Goal: Navigation & Orientation: Find specific page/section

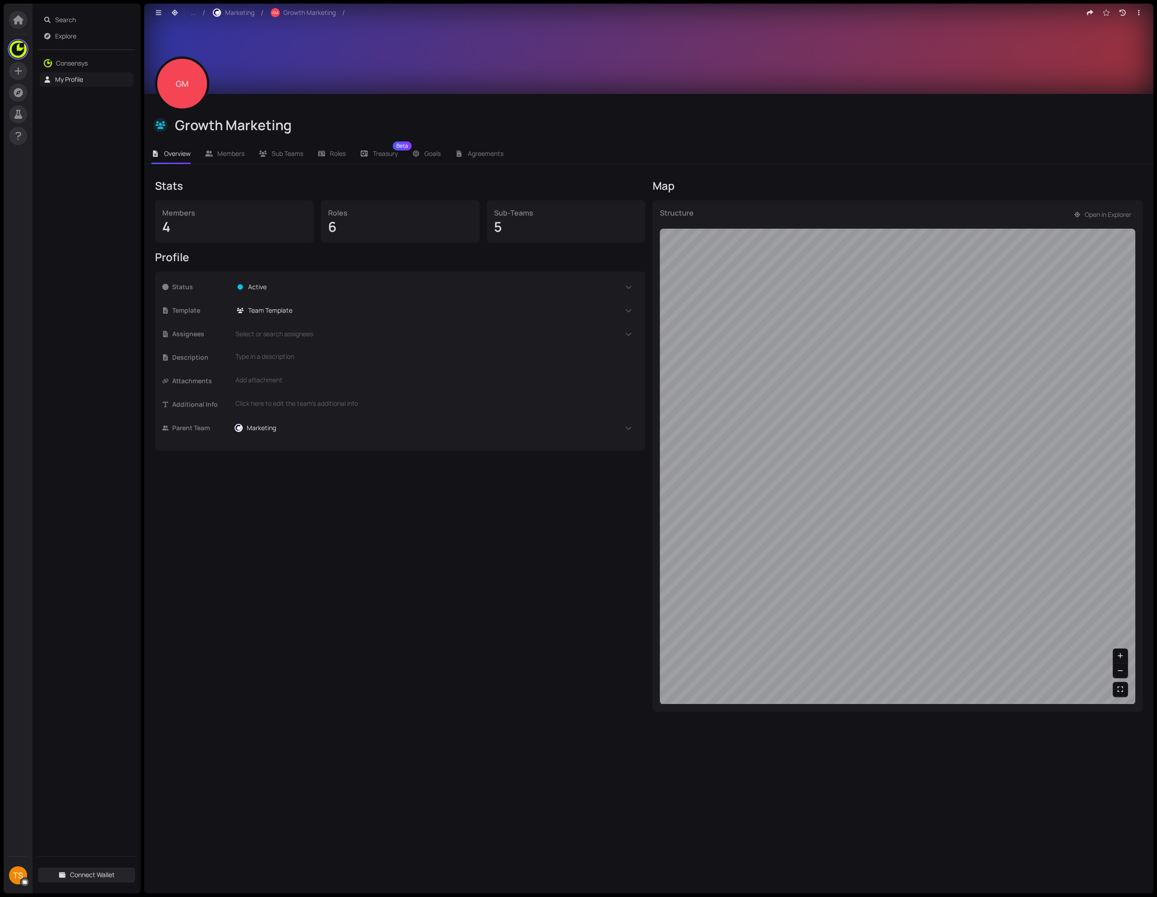
click at [57, 80] on link "My Profile" at bounding box center [69, 79] width 28 height 9
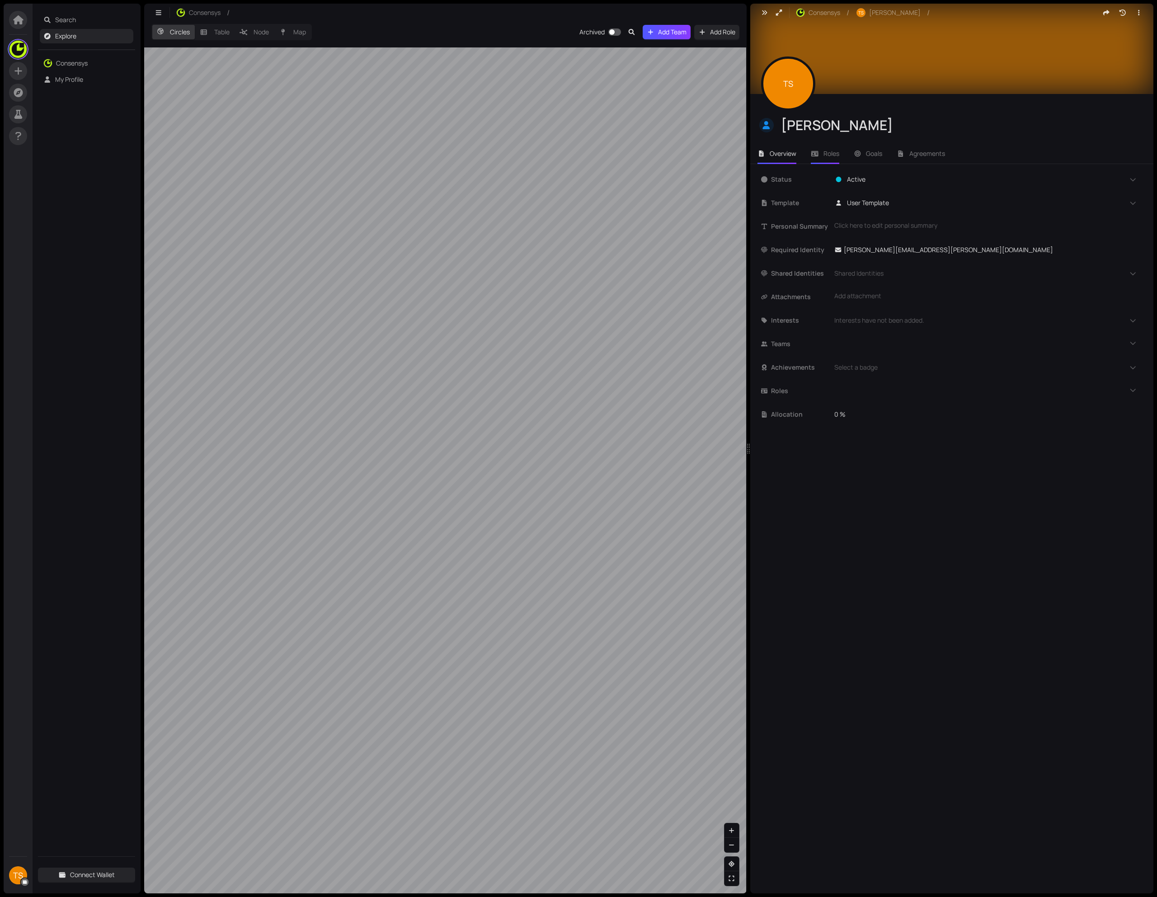
click at [829, 157] on span "Roles" at bounding box center [832, 153] width 16 height 9
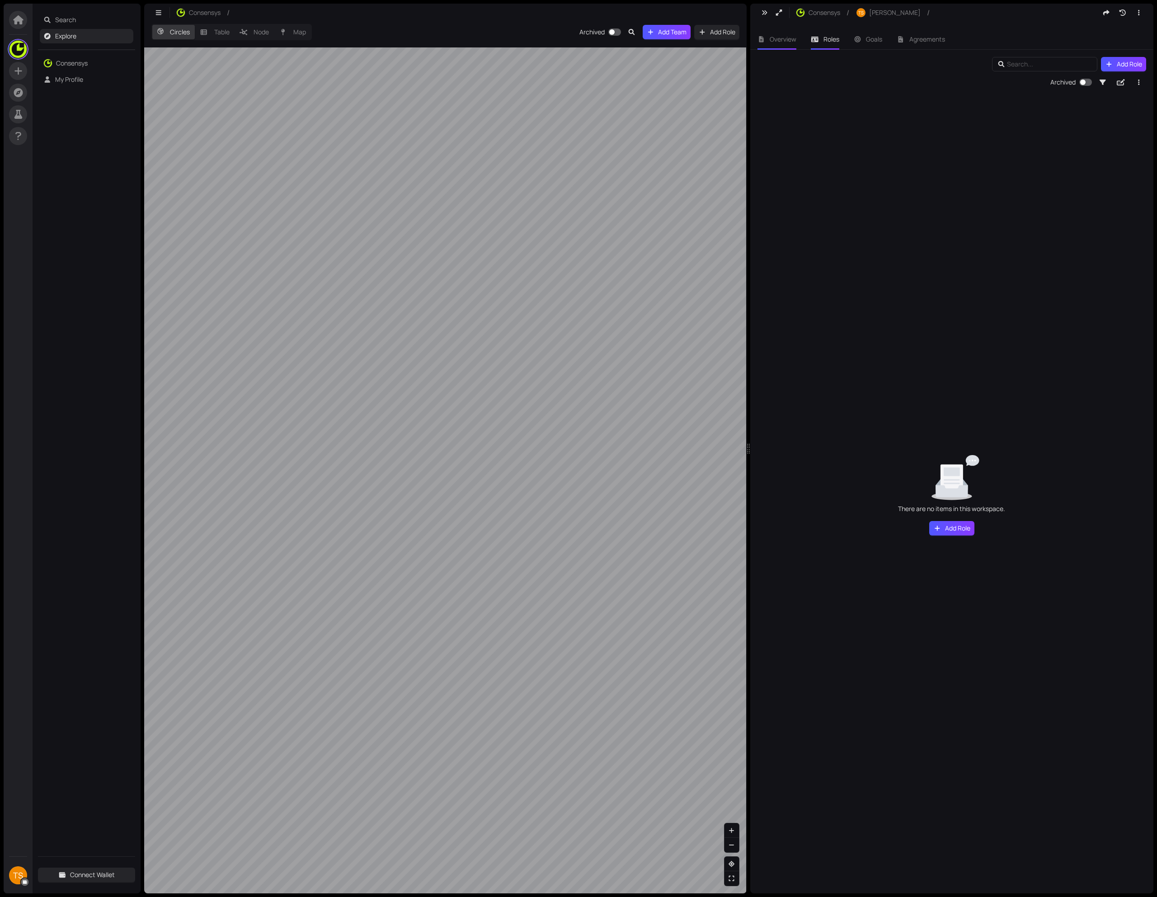
click at [782, 39] on span "Overview" at bounding box center [783, 39] width 27 height 9
